Goal: Navigation & Orientation: Find specific page/section

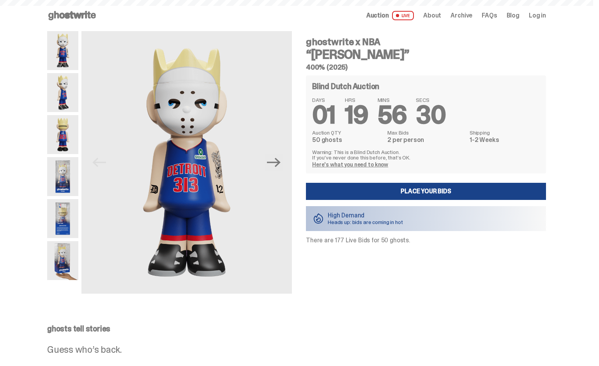
click at [93, 18] on use at bounding box center [72, 15] width 48 height 9
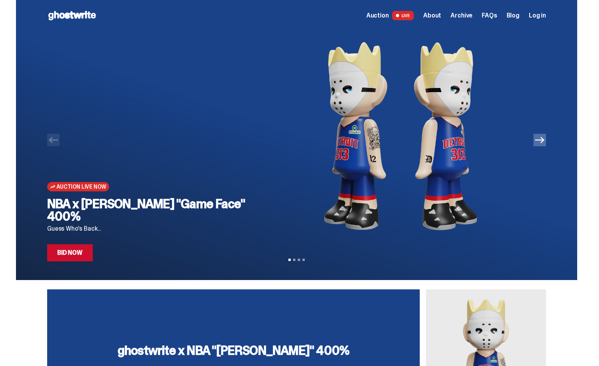
click at [544, 143] on icon "Next" at bounding box center [539, 140] width 9 height 9
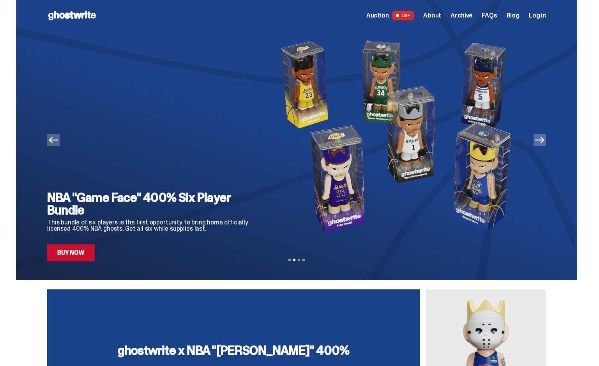
click at [544, 143] on icon "Next" at bounding box center [539, 140] width 9 height 9
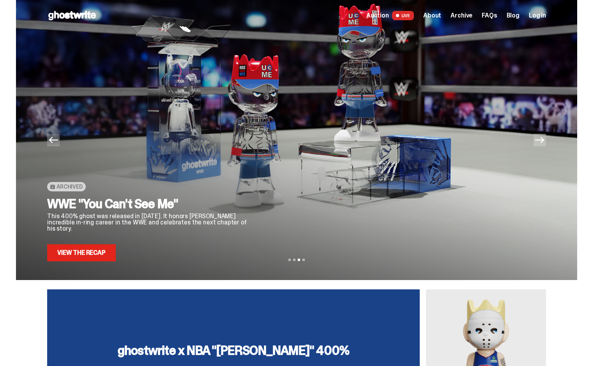
click at [544, 143] on icon "Next" at bounding box center [539, 140] width 9 height 9
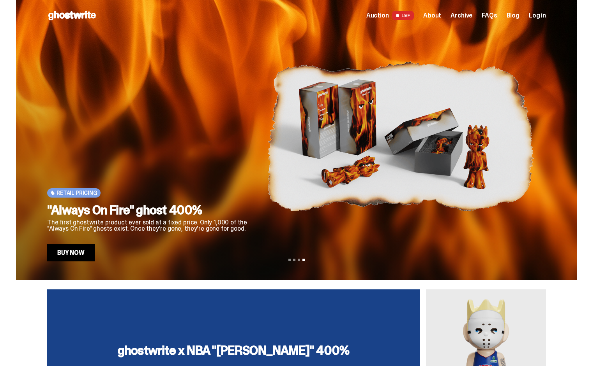
click at [412, 12] on span "LIVE" at bounding box center [403, 15] width 22 height 9
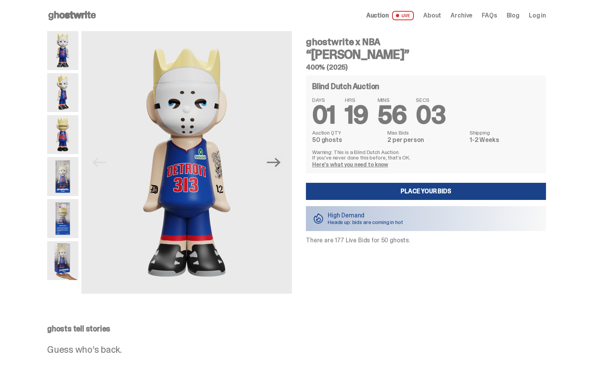
click at [441, 16] on span "About" at bounding box center [432, 15] width 18 height 6
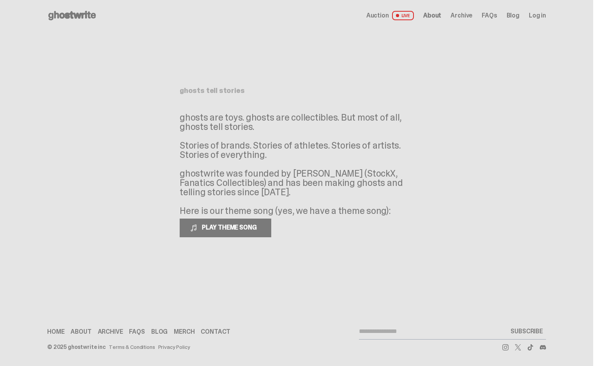
click at [468, 18] on span "Archive" at bounding box center [461, 15] width 22 height 6
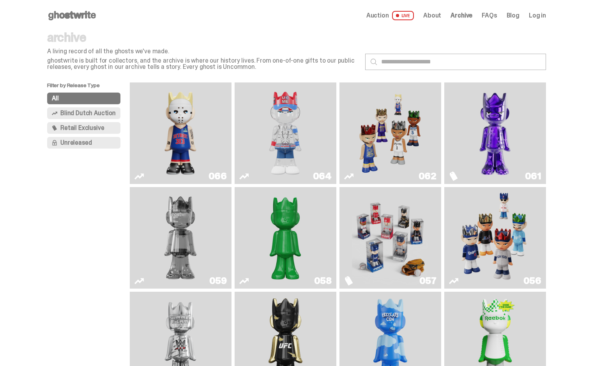
click at [490, 16] on span "FAQs" at bounding box center [488, 15] width 15 height 6
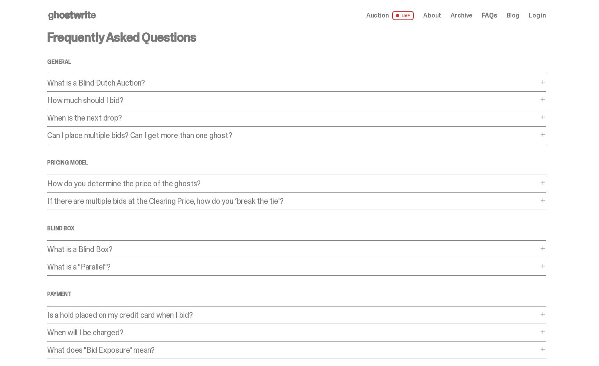
click at [514, 18] on link "Blog" at bounding box center [512, 15] width 13 height 6
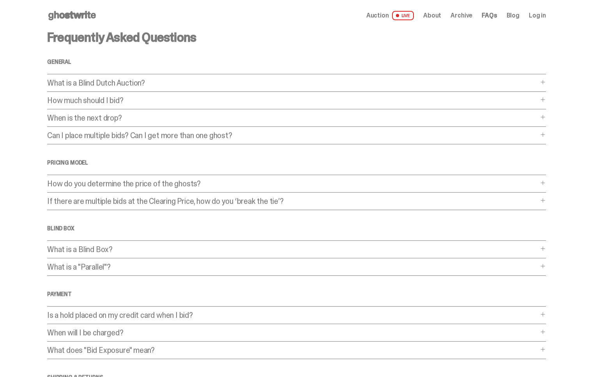
click at [468, 18] on span "Archive" at bounding box center [461, 15] width 22 height 6
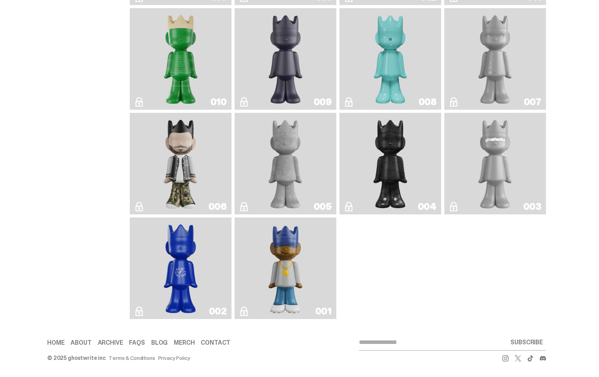
scroll to position [1547, 0]
click at [303, 254] on img "Eastside Golf" at bounding box center [285, 268] width 41 height 95
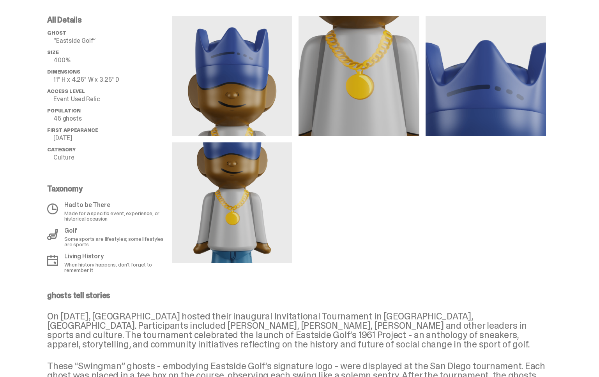
scroll to position [294, 0]
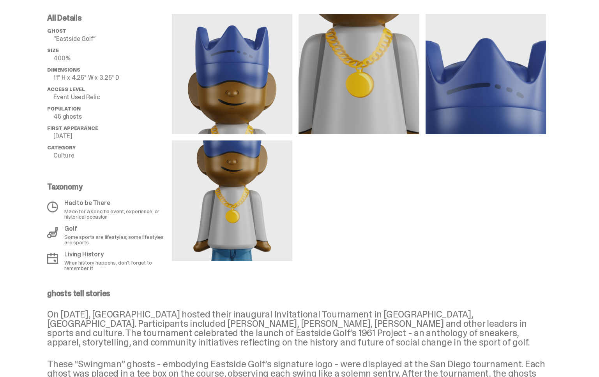
click at [344, 123] on img at bounding box center [358, 74] width 120 height 120
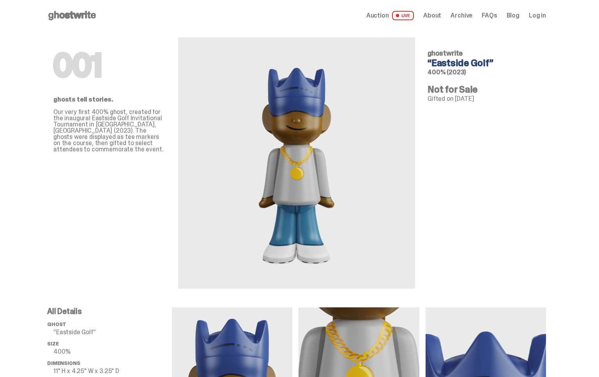
scroll to position [0, 0]
